Goal: Transaction & Acquisition: Purchase product/service

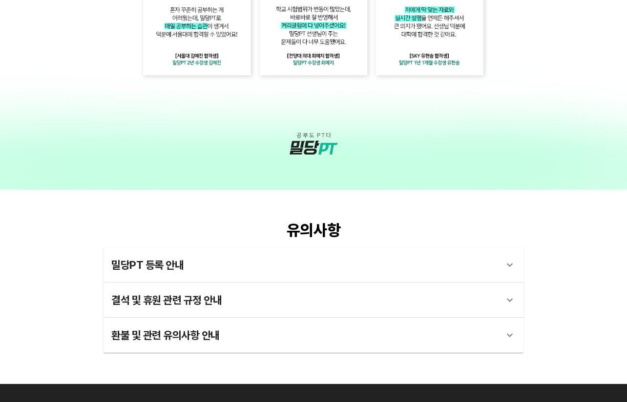
scroll to position [1689, 0]
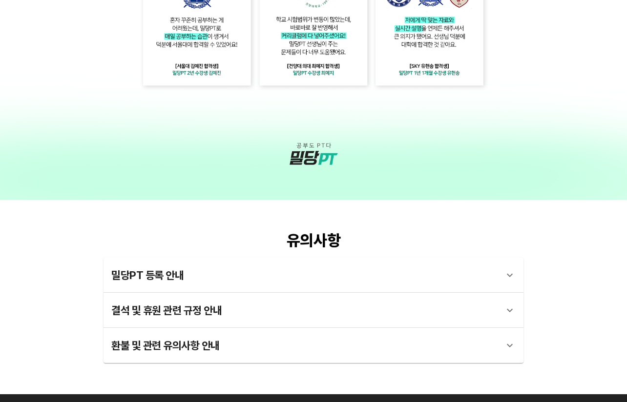
click at [187, 218] on div "유의사항 밀당PT 등록 안내 1 - 1 . 신규등록 신규등록은 밀당PT 각 과목별 프로그램을 처음 이용하는 경우에 해당합니다. 프로그램 구매 …" at bounding box center [313, 297] width 627 height 194
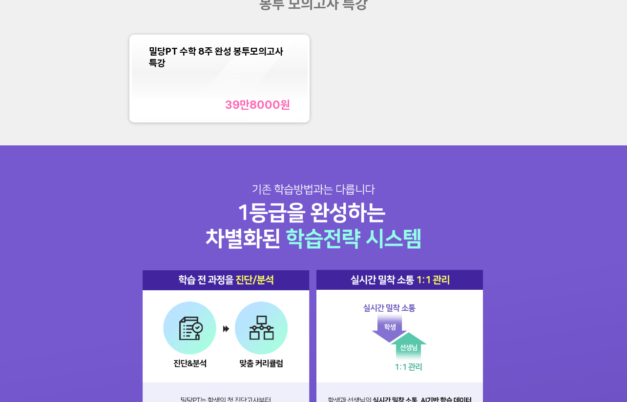
scroll to position [762, 0]
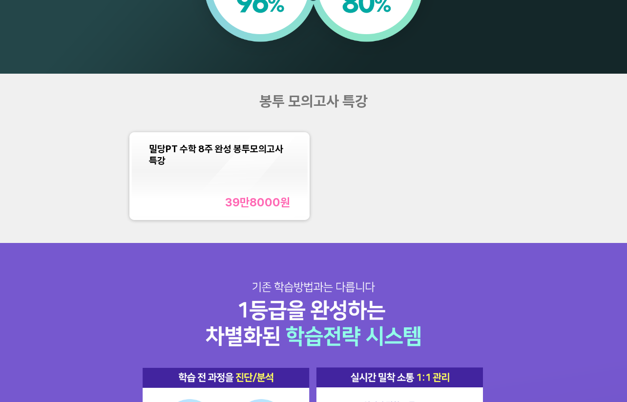
click at [262, 185] on div "밀당PT 수학 8주 완성 봉투모의고사 특강 39만8000 원" at bounding box center [219, 176] width 141 height 66
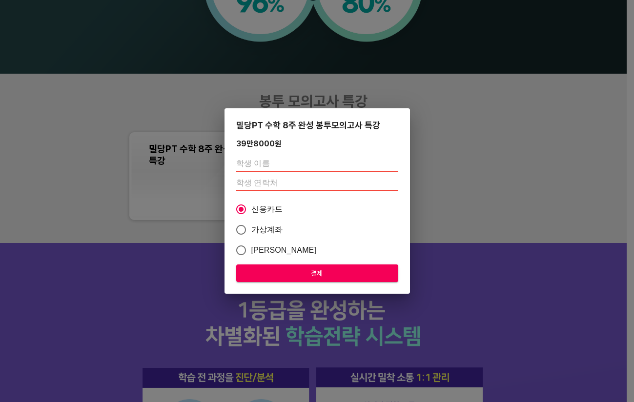
click at [452, 166] on div "밀당PT 수학 8주 완성 봉투모의고사 특강 39만8000 원 신용카드 가상계좌 카카오페이 결제" at bounding box center [317, 201] width 634 height 402
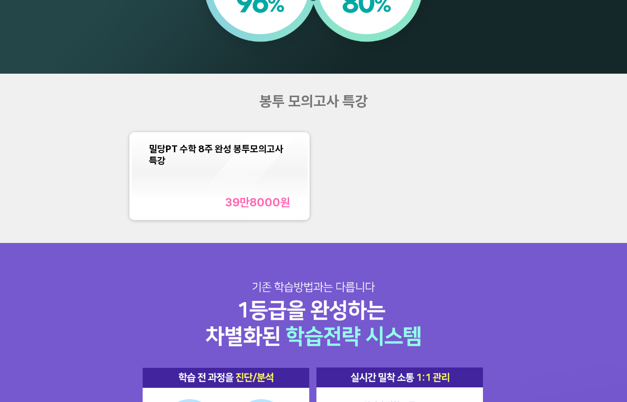
click at [364, 201] on div "밀당PT 수학 8주 완성 봉투모의고사 특강 39만8000 원" at bounding box center [313, 176] width 376 height 96
click at [255, 204] on div "39만8000 원" at bounding box center [257, 203] width 65 height 14
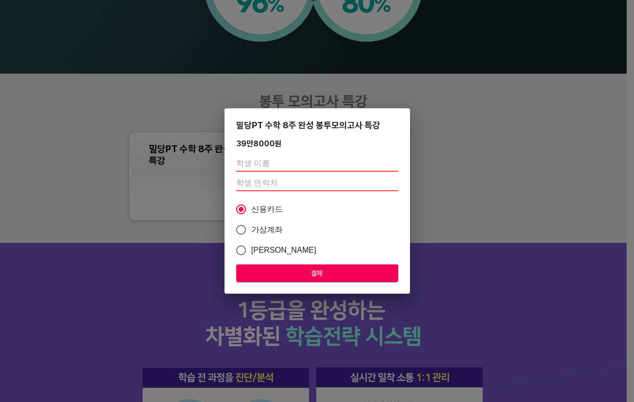
click at [270, 164] on input "text" at bounding box center [317, 164] width 162 height 16
type input "[PERSON_NAME]"
click at [279, 189] on input "number" at bounding box center [317, 184] width 162 height 16
click at [279, 184] on input "number" at bounding box center [317, 184] width 162 height 16
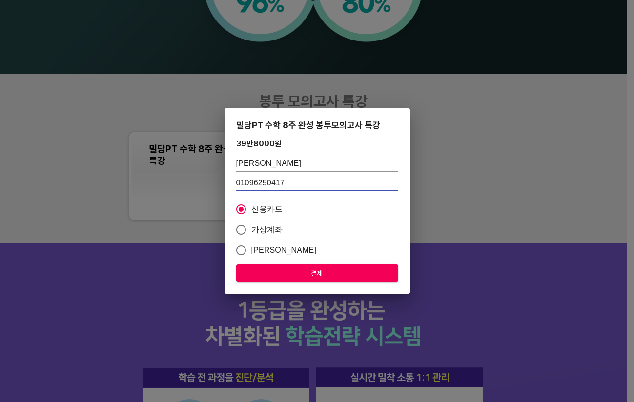
type input "01096250417"
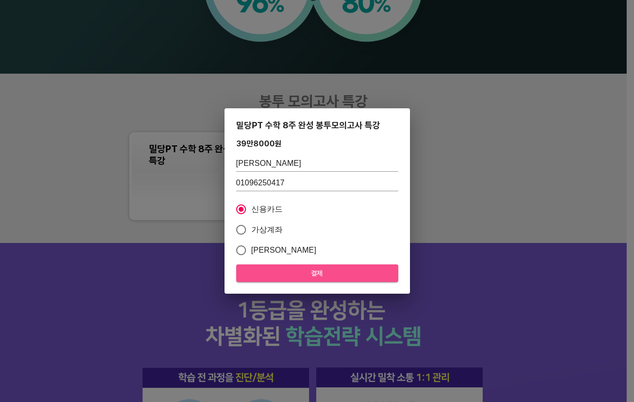
click at [316, 272] on span "결제" at bounding box center [317, 273] width 146 height 12
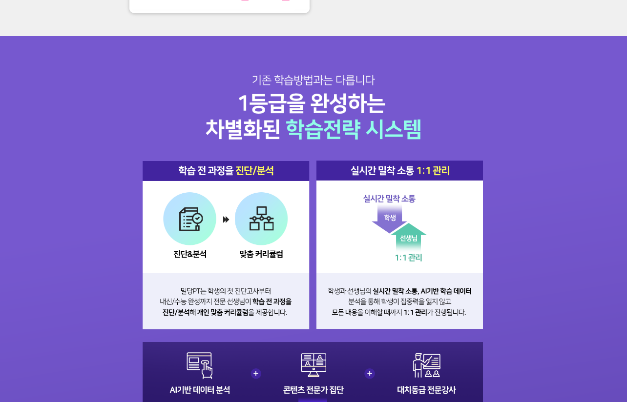
scroll to position [887, 0]
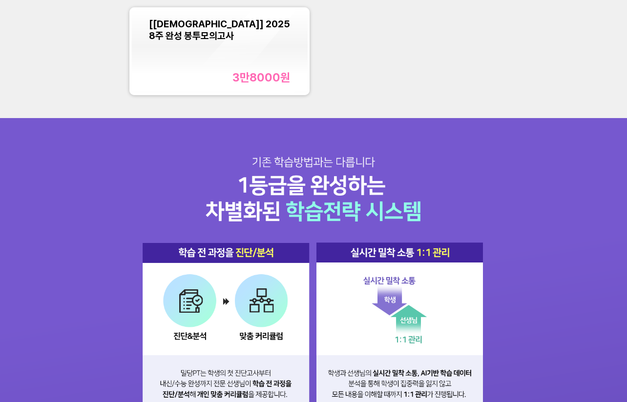
click at [270, 64] on div "[교재] 2025 8주 완성 봉투모의고사 3만8000 원" at bounding box center [219, 51] width 141 height 66
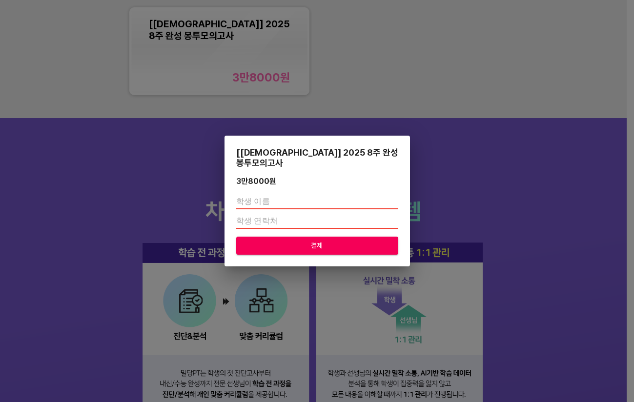
click at [273, 194] on input "text" at bounding box center [317, 202] width 162 height 16
type input "[PERSON_NAME]"
click at [270, 216] on input "number" at bounding box center [317, 221] width 162 height 16
type input "01096250417"
click at [502, 197] on div "[교재] 2025 8주 완성 봉투모의고사 3만8000 원 채가현 01096250417 결제" at bounding box center [317, 201] width 634 height 402
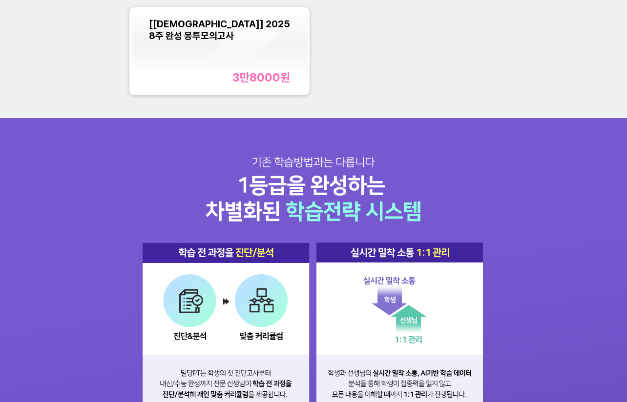
click at [251, 67] on div "[교재] 2025 8주 완성 봉투모의고사 3만8000 원" at bounding box center [219, 51] width 141 height 66
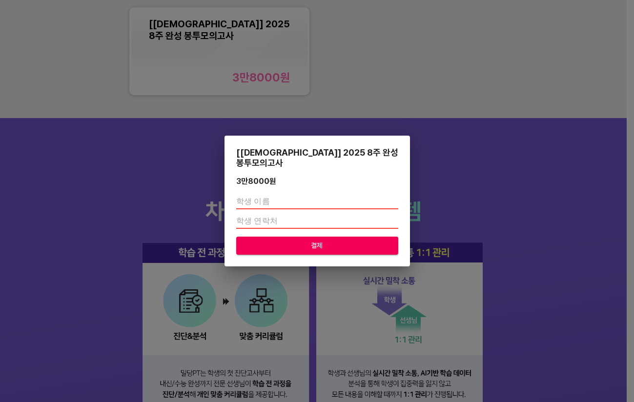
click at [313, 198] on input "text" at bounding box center [317, 202] width 162 height 16
type input "[PERSON_NAME]"
click at [275, 220] on input "number" at bounding box center [317, 221] width 162 height 16
type input "01096250417"
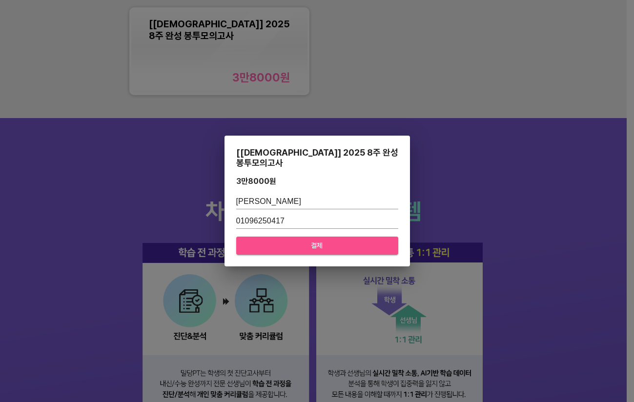
click at [314, 240] on span "결제" at bounding box center [317, 246] width 146 height 12
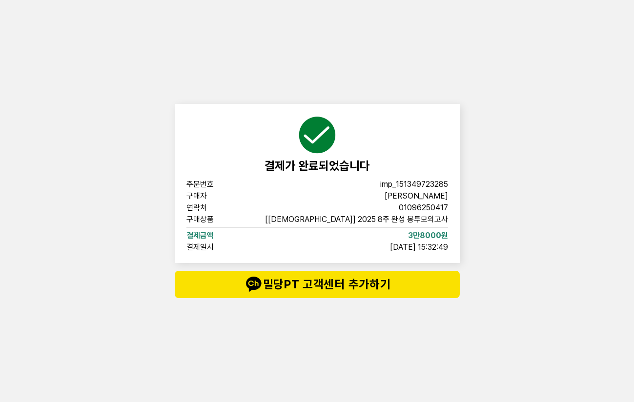
drag, startPoint x: 515, startPoint y: 293, endPoint x: 411, endPoint y: 143, distance: 182.5
click at [514, 290] on div "결제가 완료되었습니다 주문번호 imp_[PHONE_NUMBER] 구매자 채가현 연락처 01096250417 구매상품 [교재] 2025 8주 완…" at bounding box center [317, 201] width 634 height 402
